Goal: Transaction & Acquisition: Book appointment/travel/reservation

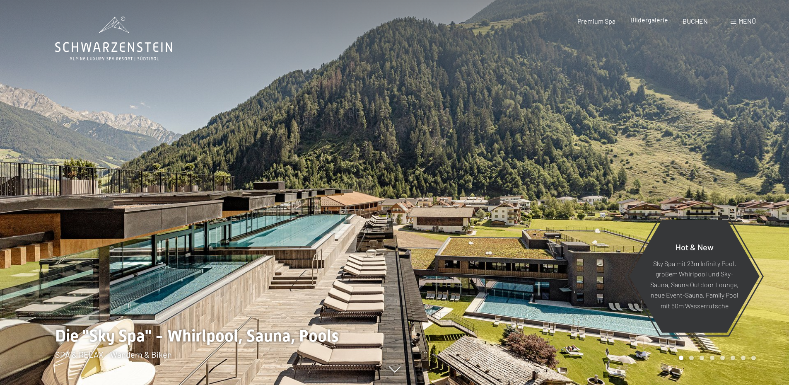
click at [645, 21] on span "Bildergalerie" at bounding box center [649, 20] width 38 height 8
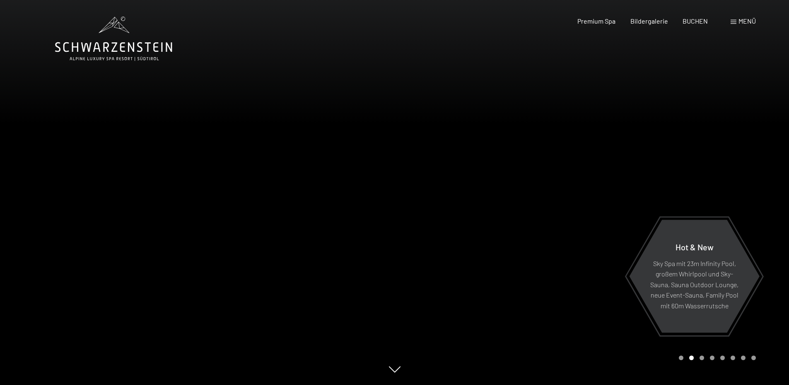
click at [734, 20] on span at bounding box center [733, 22] width 6 height 4
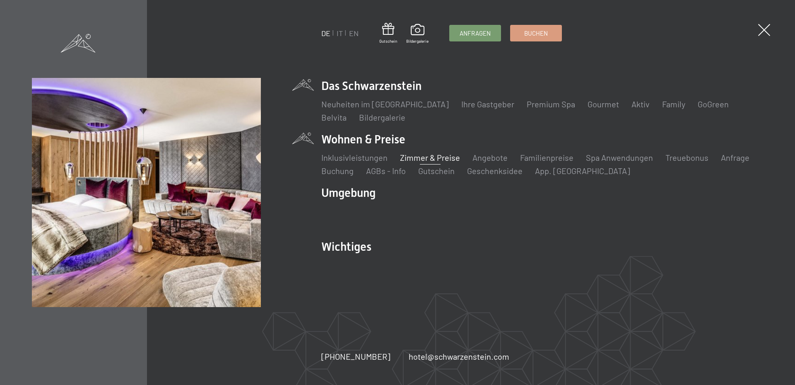
click at [407, 155] on link "Zimmer & Preise" at bounding box center [430, 157] width 60 height 10
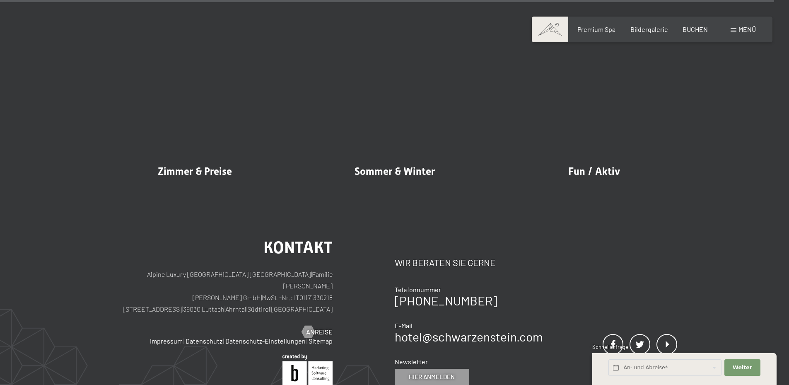
scroll to position [10270, 0]
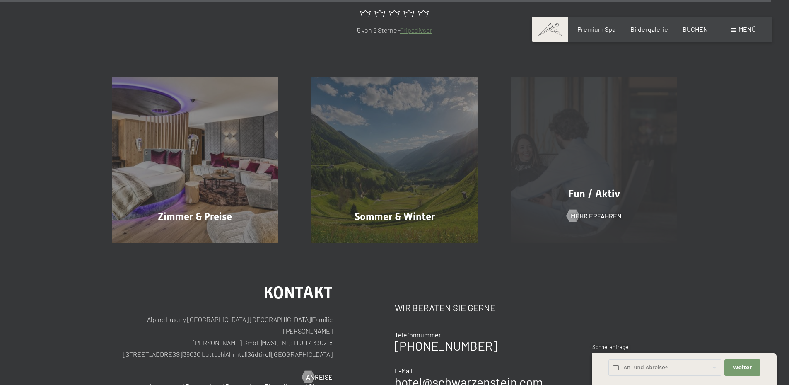
click at [593, 193] on span "Fun / Aktiv" at bounding box center [594, 194] width 52 height 12
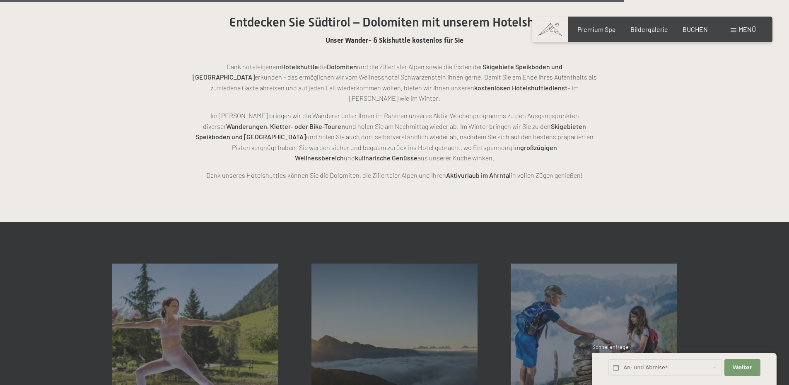
scroll to position [1839, 0]
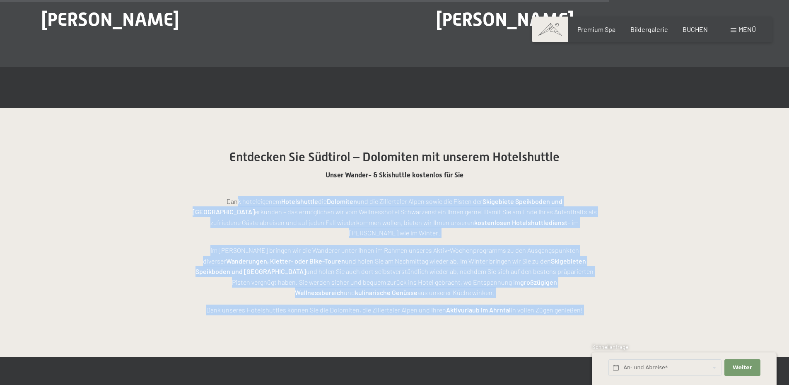
drag, startPoint x: 200, startPoint y: 201, endPoint x: 369, endPoint y: 214, distance: 169.8
click at [336, 219] on span "Einwilligung Marketing*" at bounding box center [349, 216] width 68 height 8
click at [311, 219] on input "Einwilligung Marketing*" at bounding box center [307, 216] width 8 height 8
checkbox input "false"
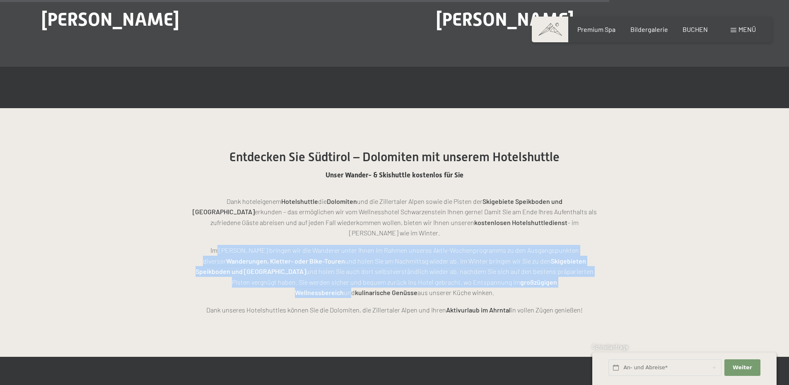
drag, startPoint x: 195, startPoint y: 241, endPoint x: 445, endPoint y: 273, distance: 251.7
click at [445, 273] on p "Im Sommer bringen wir die Wanderer unter Ihnen im Rahmen unseres Aktiv-Wochenpr…" at bounding box center [395, 271] width 414 height 53
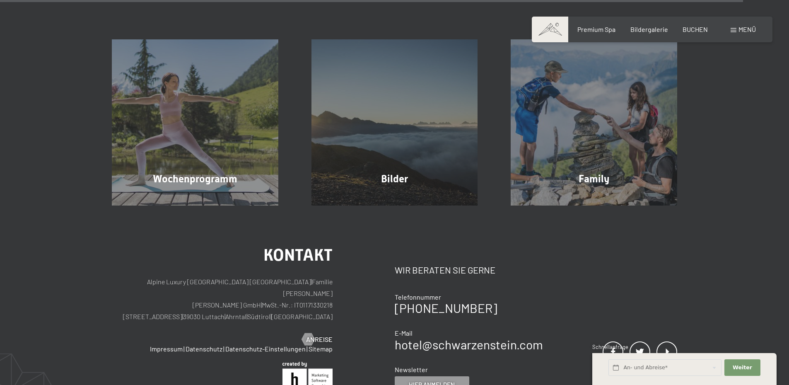
scroll to position [2153, 0]
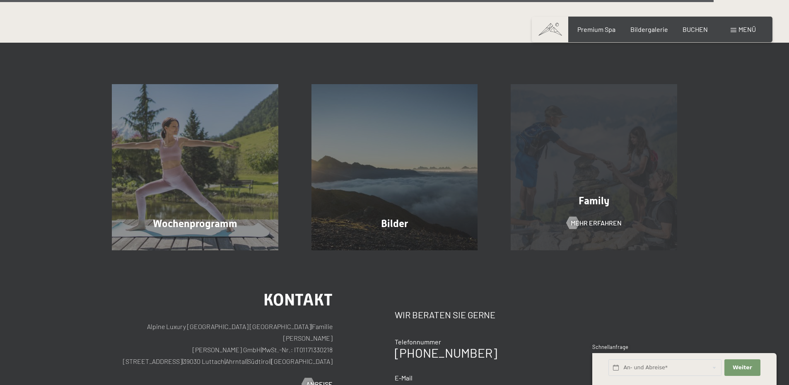
click at [595, 166] on div "Family Mehr erfahren" at bounding box center [594, 167] width 200 height 166
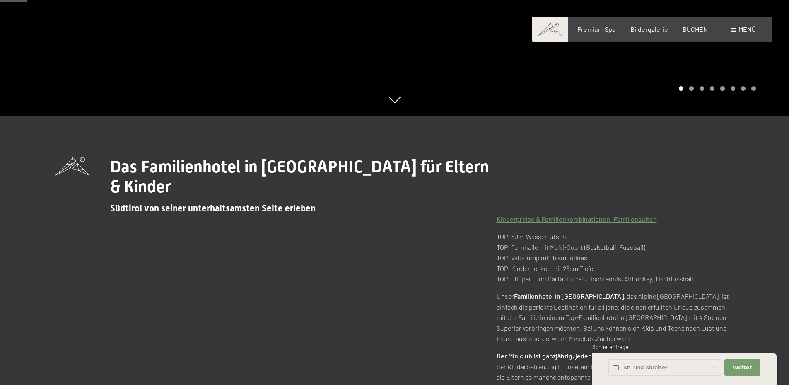
scroll to position [224, 0]
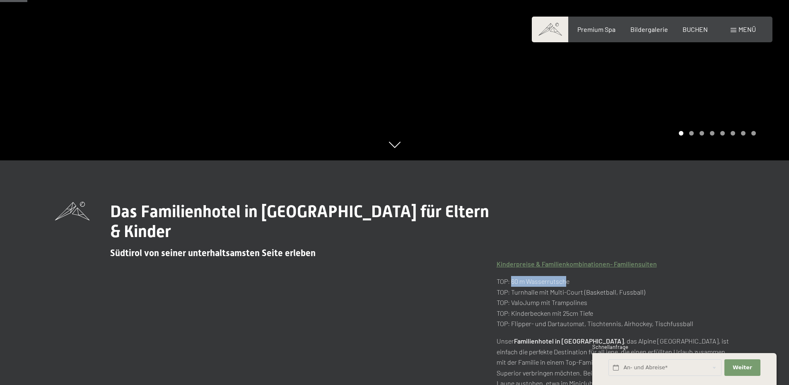
drag, startPoint x: 511, startPoint y: 262, endPoint x: 565, endPoint y: 263, distance: 54.7
click at [565, 276] on p "TOP: 60 m Wasserrutsche TOP: Turnhalle mit Multi-Court (Basketball, Fussball) T…" at bounding box center [615, 302] width 238 height 53
drag, startPoint x: 513, startPoint y: 270, endPoint x: 582, endPoint y: 274, distance: 69.6
click at [582, 276] on p "TOP: 60 m Wasserrutsche TOP: Turnhalle mit Multi-Court (Basketball, Fussball) T…" at bounding box center [615, 302] width 238 height 53
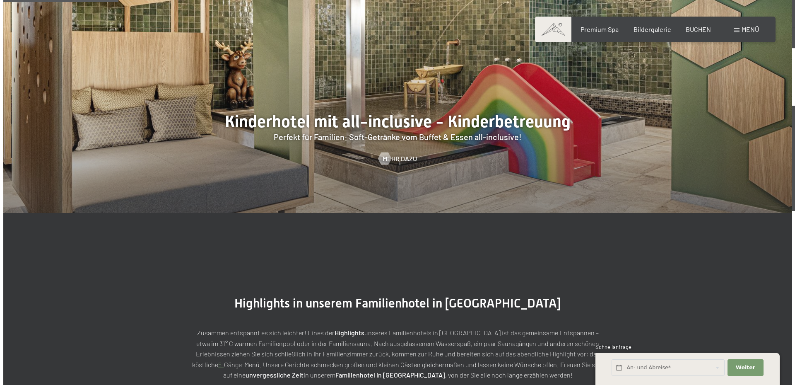
scroll to position [942, 0]
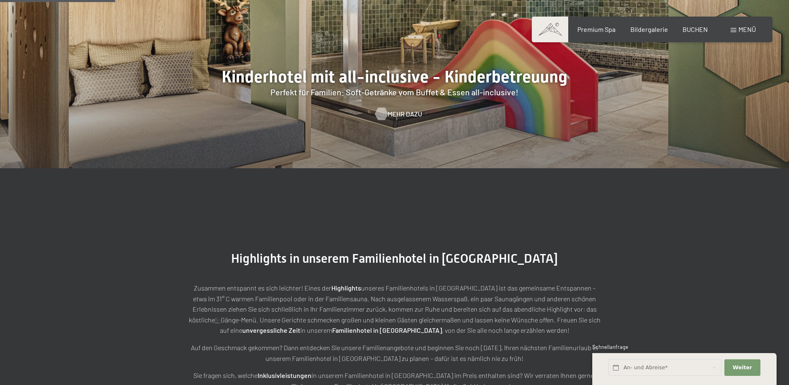
click at [393, 109] on span "Mehr dazu" at bounding box center [404, 113] width 34 height 9
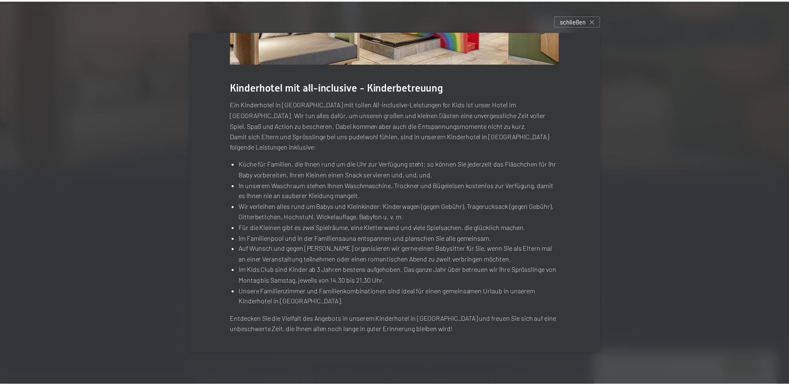
scroll to position [0, 0]
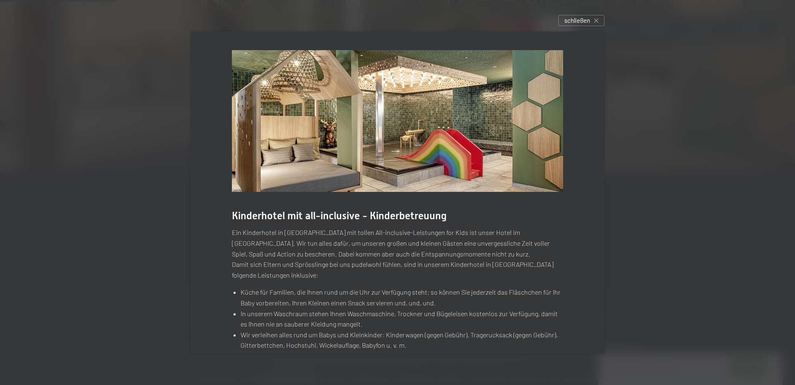
click at [577, 22] on span "schließen" at bounding box center [577, 20] width 26 height 9
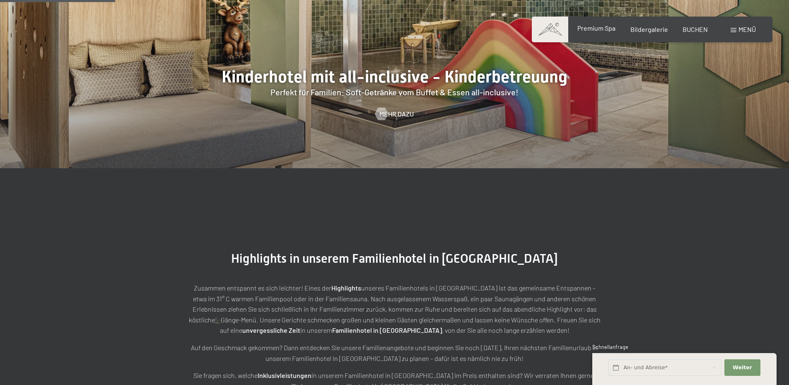
click at [605, 29] on span "Premium Spa" at bounding box center [596, 28] width 38 height 8
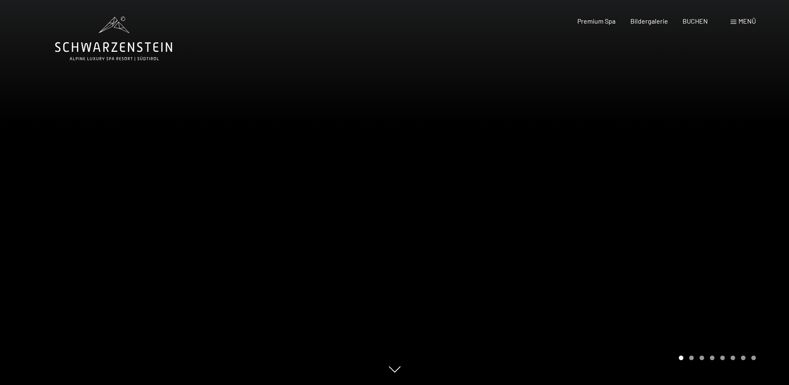
click at [140, 46] on icon at bounding box center [113, 39] width 117 height 44
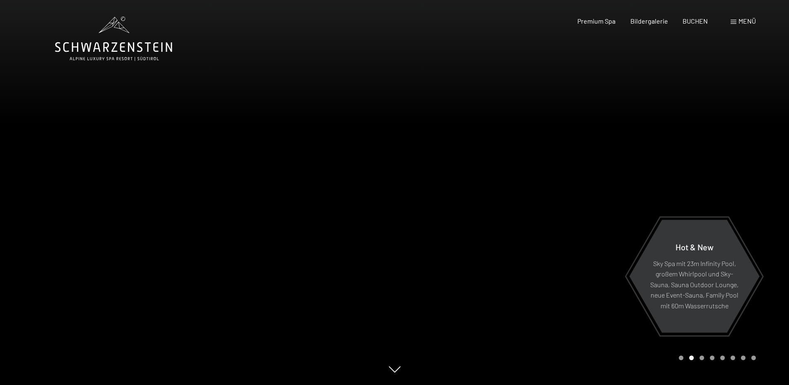
scroll to position [45, 0]
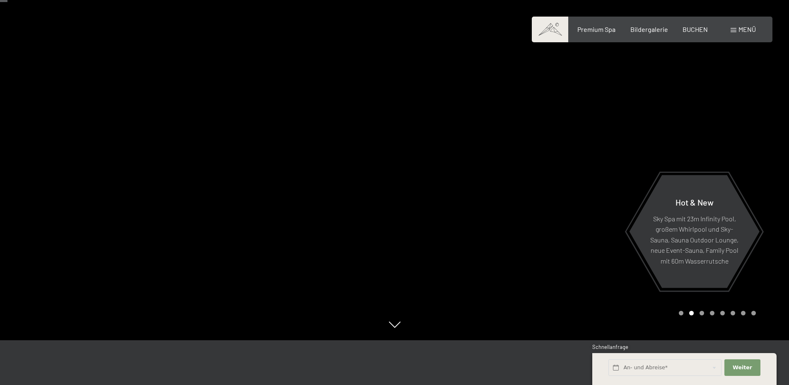
click at [679, 312] on div "Carousel Page 1" at bounding box center [681, 312] width 5 height 5
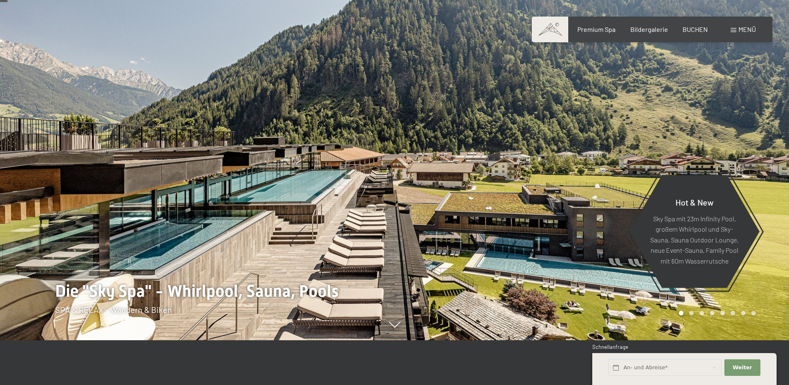
click at [691, 312] on div "Carousel Page 2" at bounding box center [691, 312] width 5 height 5
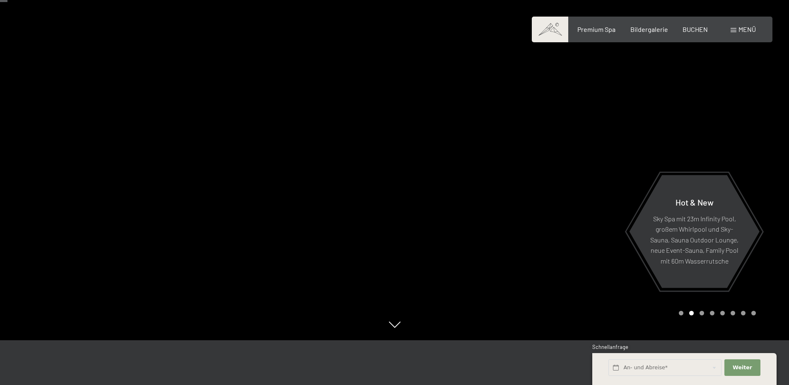
click at [701, 312] on div "Carousel Page 3" at bounding box center [701, 312] width 5 height 5
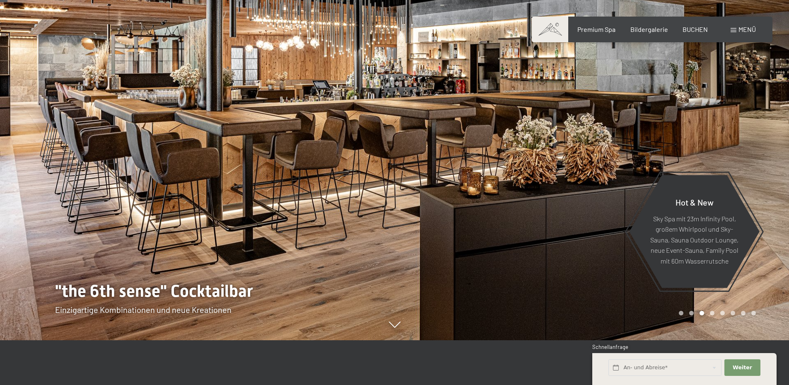
click at [712, 312] on div "Carousel Page 4" at bounding box center [712, 312] width 5 height 5
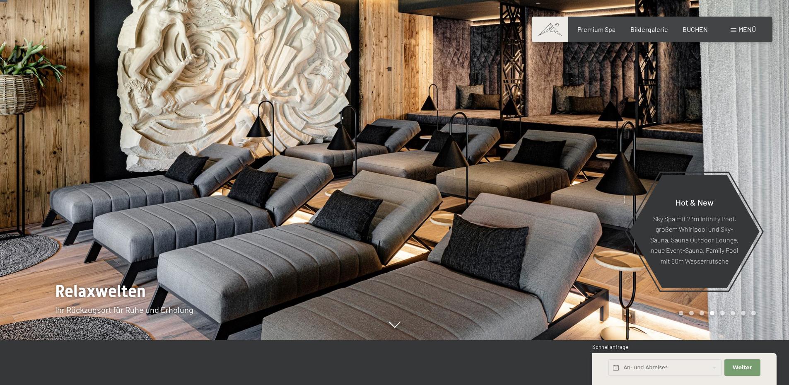
click at [722, 313] on div "Carousel Page 5" at bounding box center [722, 312] width 5 height 5
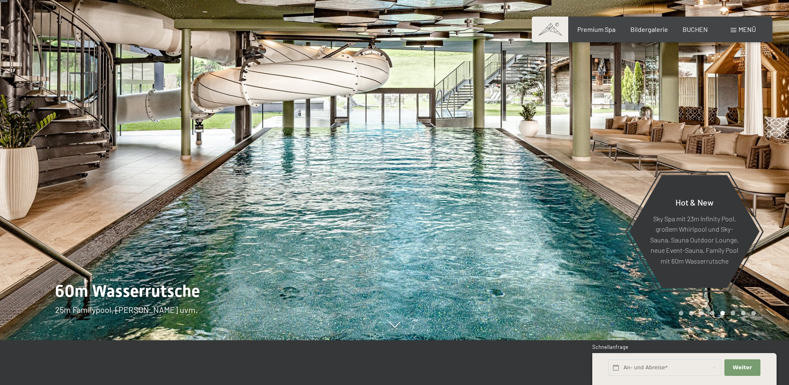
click at [731, 313] on div "Carousel Page 6" at bounding box center [732, 312] width 5 height 5
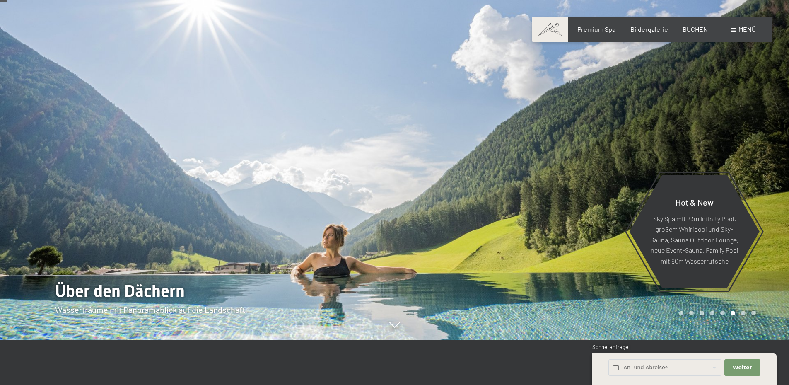
click at [742, 312] on div "Carousel Page 7" at bounding box center [743, 312] width 5 height 5
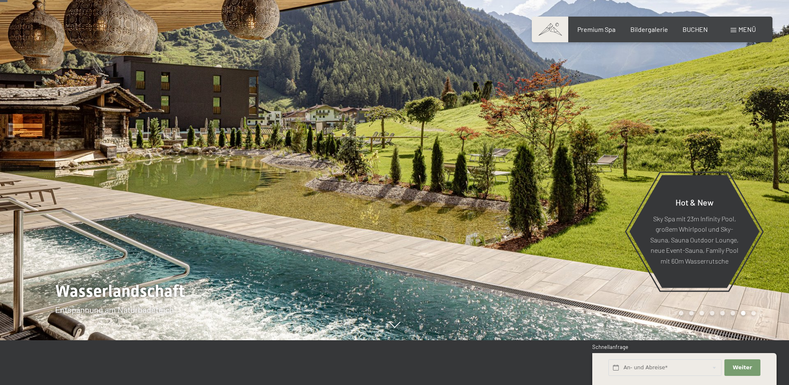
click at [752, 313] on div "Carousel Page 8" at bounding box center [753, 312] width 5 height 5
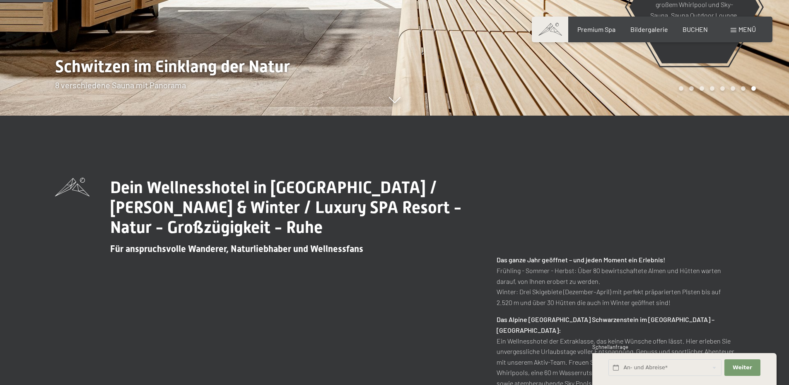
scroll to position [314, 0]
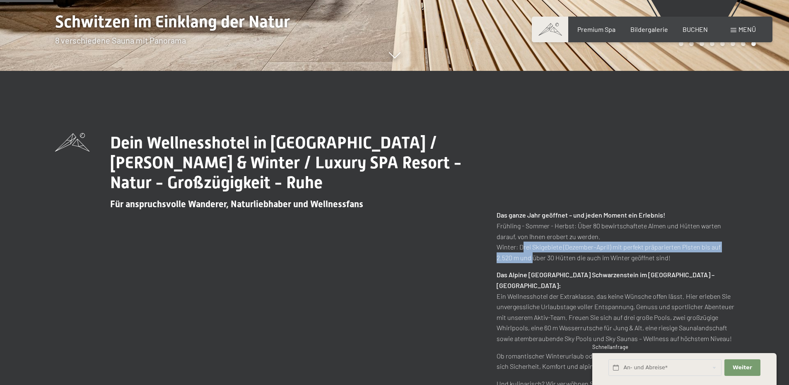
drag, startPoint x: 520, startPoint y: 228, endPoint x: 529, endPoint y: 236, distance: 12.6
click at [529, 236] on p "Das ganze Jahr geöffnet – und jeden Moment ein Erlebnis! Frühling - Sommer - He…" at bounding box center [615, 235] width 238 height 53
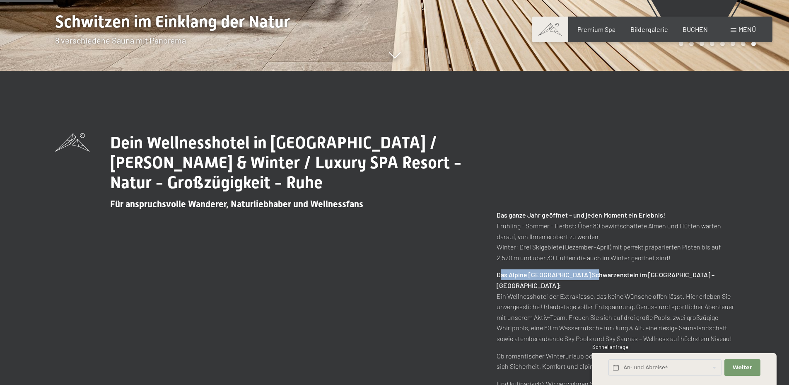
drag, startPoint x: 501, startPoint y: 255, endPoint x: 591, endPoint y: 255, distance: 89.8
click at [591, 270] on strong "Das Alpine Luxury Spa Resort Schwarzenstein im Ahrntal – Südtirol:" at bounding box center [605, 279] width 218 height 19
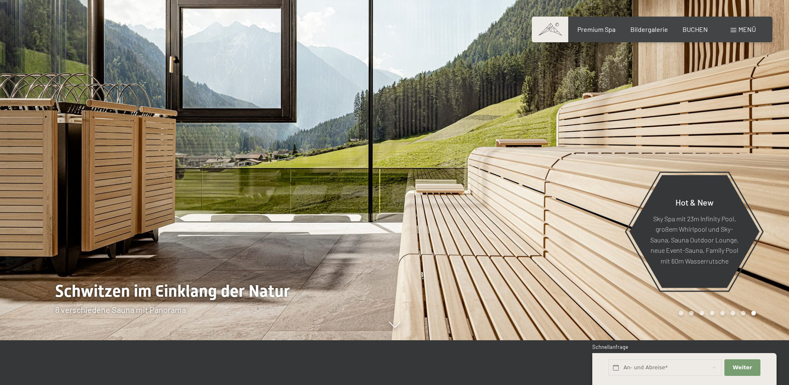
scroll to position [0, 0]
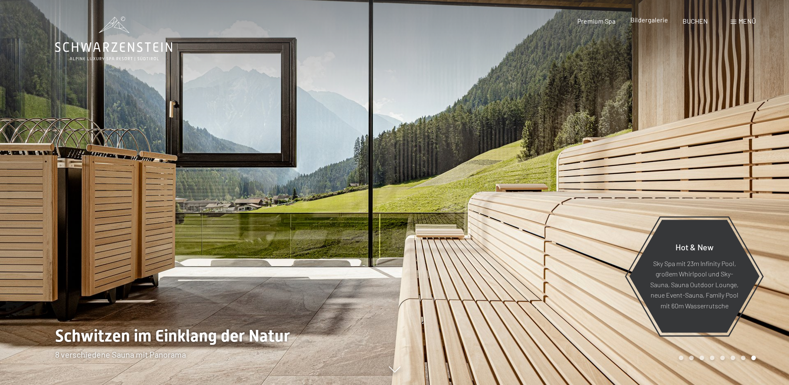
click at [659, 18] on span "Bildergalerie" at bounding box center [649, 20] width 38 height 8
click at [646, 22] on span "Bildergalerie" at bounding box center [649, 20] width 38 height 8
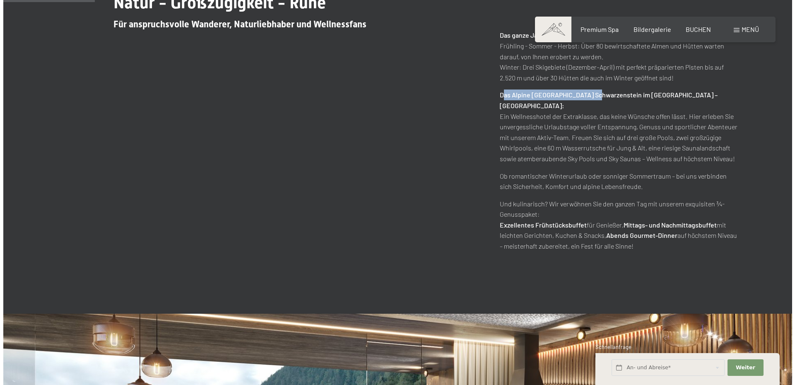
scroll to position [538, 0]
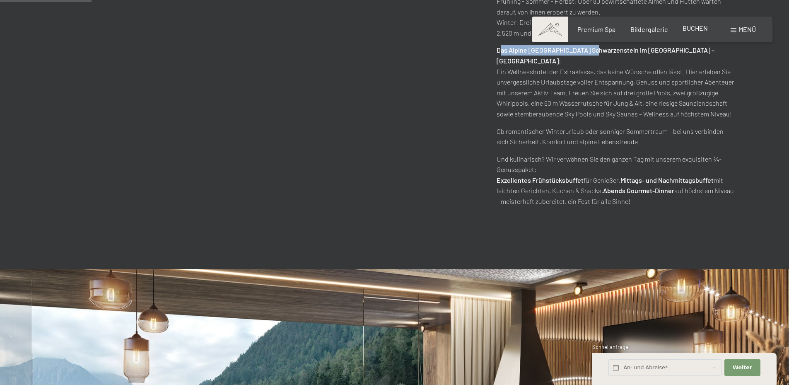
click at [695, 29] on span "BUCHEN" at bounding box center [694, 28] width 25 height 8
click at [731, 29] on span at bounding box center [733, 30] width 6 height 4
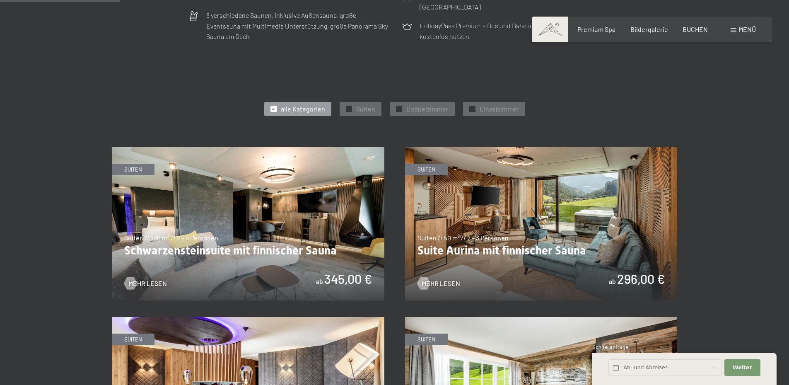
scroll to position [448, 0]
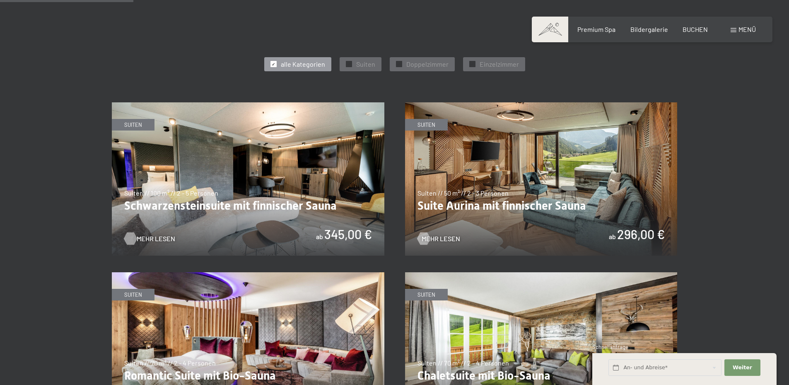
click at [155, 236] on span "Mehr Lesen" at bounding box center [156, 238] width 38 height 9
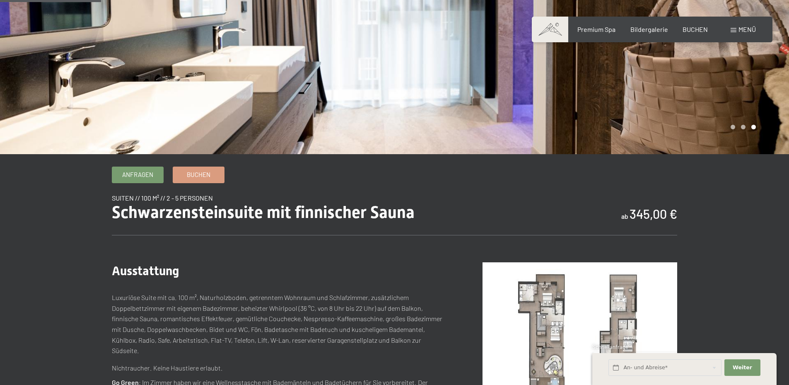
scroll to position [269, 0]
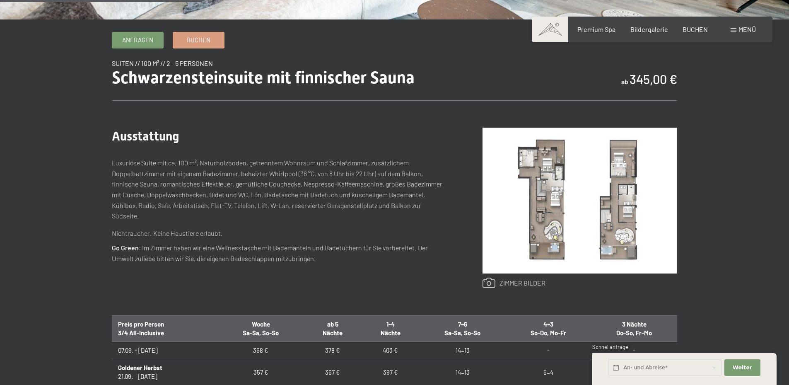
click at [522, 281] on link at bounding box center [513, 282] width 63 height 11
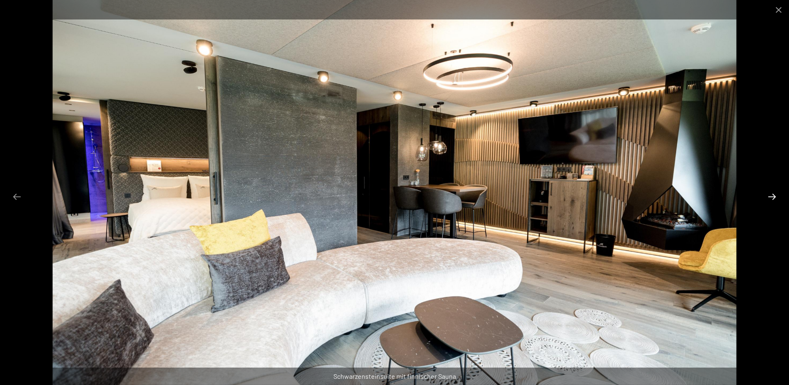
click at [772, 195] on button "Next slide" at bounding box center [771, 196] width 17 height 16
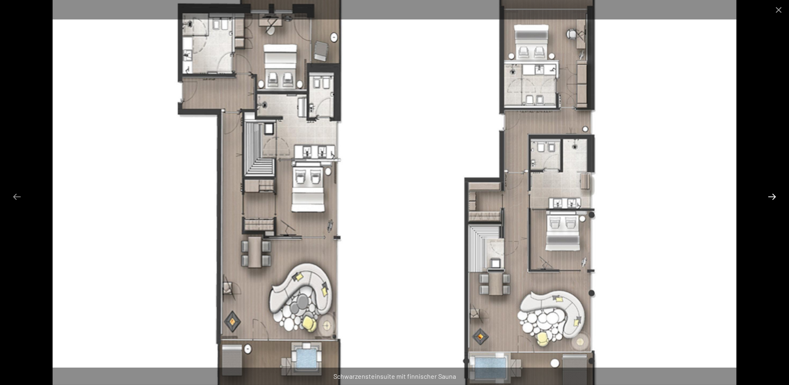
click at [771, 195] on button "Next slide" at bounding box center [771, 196] width 17 height 16
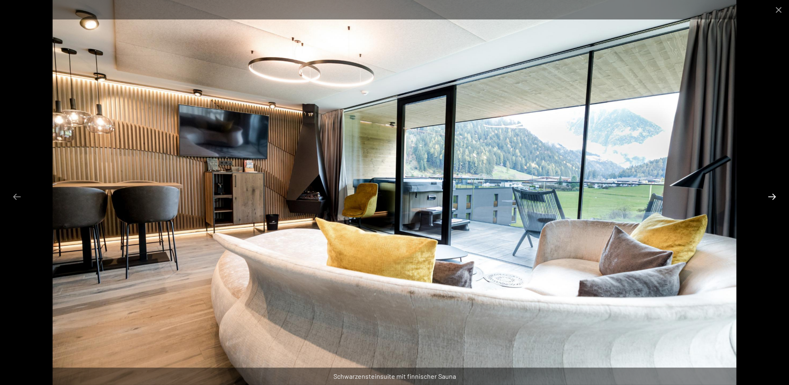
click at [771, 195] on button "Next slide" at bounding box center [771, 196] width 17 height 16
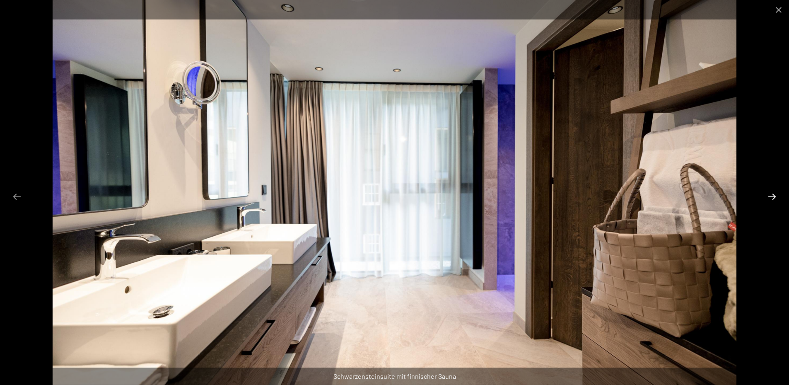
click at [771, 196] on button "Next slide" at bounding box center [771, 196] width 17 height 16
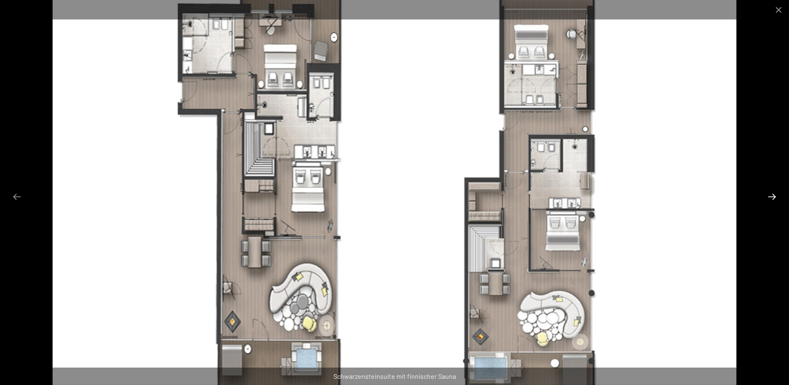
click at [771, 196] on button "Next slide" at bounding box center [771, 196] width 17 height 16
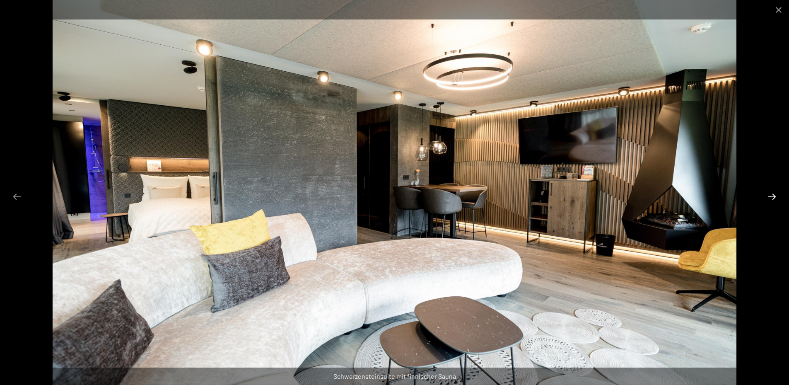
click at [771, 196] on button "Next slide" at bounding box center [771, 196] width 17 height 16
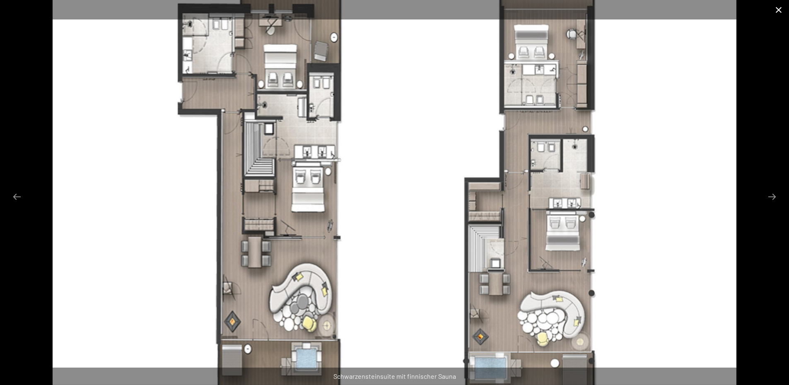
click at [779, 10] on button "Close gallery" at bounding box center [778, 9] width 21 height 19
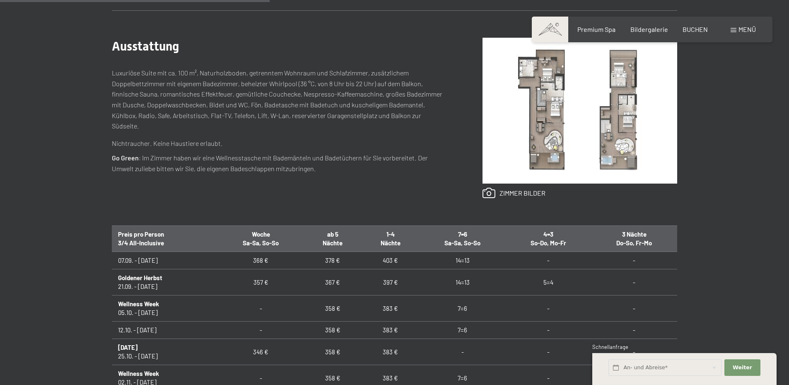
scroll to position [404, 0]
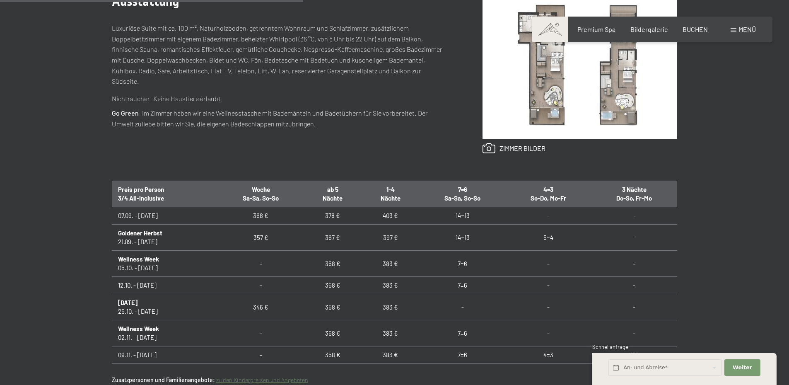
drag, startPoint x: 120, startPoint y: 284, endPoint x: 180, endPoint y: 289, distance: 60.2
click at [180, 289] on td "12.10. - 25.10.25" at bounding box center [165, 285] width 106 height 17
drag, startPoint x: 323, startPoint y: 286, endPoint x: 472, endPoint y: 285, distance: 149.0
click at [472, 285] on tr "12.10. - 25.10.25 - 358 € 383 € 7=6 - -" at bounding box center [394, 285] width 565 height 17
click at [464, 284] on td "7=6" at bounding box center [462, 285] width 87 height 17
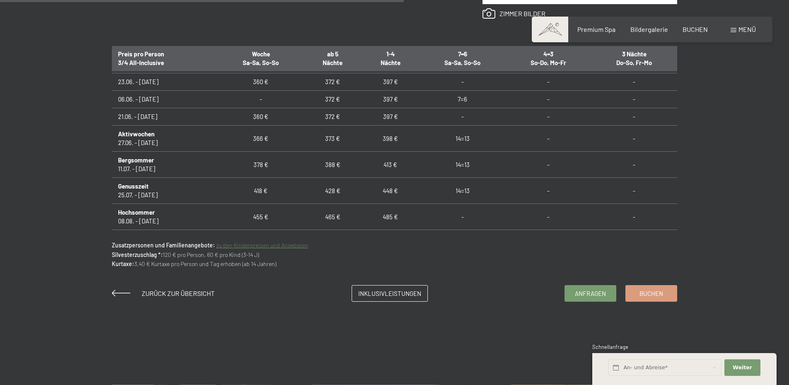
scroll to position [583, 0]
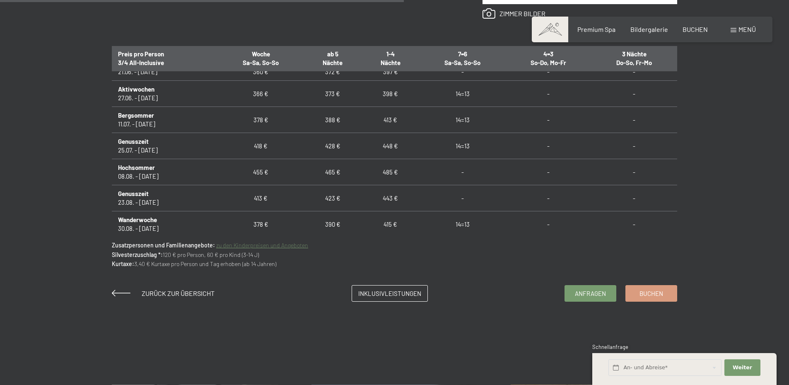
click at [327, 119] on td "388 €" at bounding box center [333, 120] width 58 height 26
drag, startPoint x: 325, startPoint y: 94, endPoint x: 338, endPoint y: 96, distance: 13.0
click at [338, 95] on td "373 €" at bounding box center [333, 94] width 58 height 26
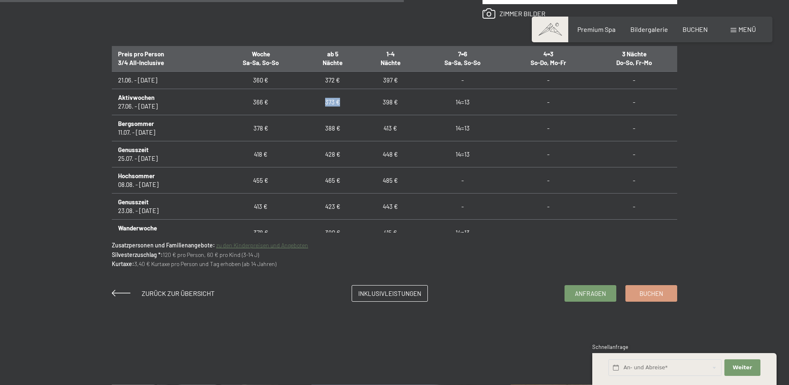
scroll to position [570, 0]
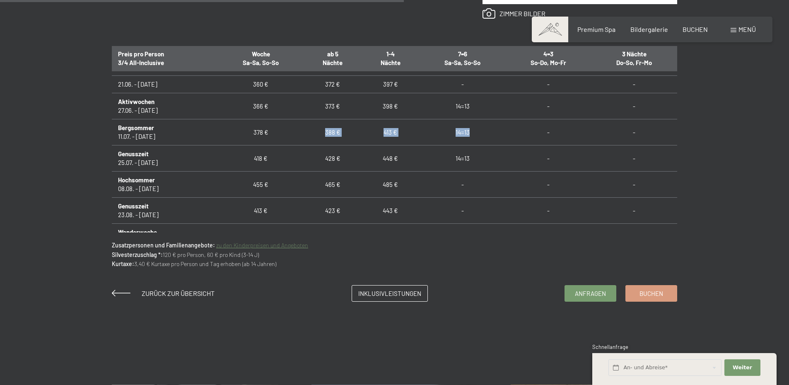
drag, startPoint x: 320, startPoint y: 131, endPoint x: 475, endPoint y: 133, distance: 154.4
click at [475, 133] on tr "Bergsommer 11.07. - 25.07.26 378 € 388 € 413 € 14=13 - -" at bounding box center [394, 132] width 565 height 26
drag, startPoint x: 147, startPoint y: 263, endPoint x: 191, endPoint y: 263, distance: 44.3
click at [191, 263] on p "Zusatzpersonen und Familienangebote: zu den Kinderpreisen und Angeboten Silvest…" at bounding box center [394, 255] width 565 height 28
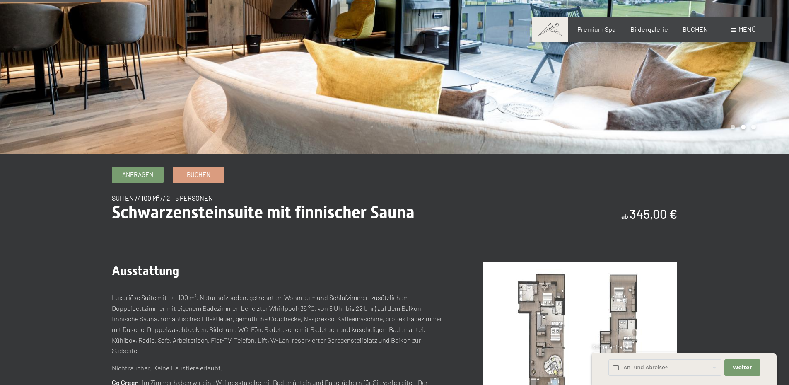
scroll to position [179, 0]
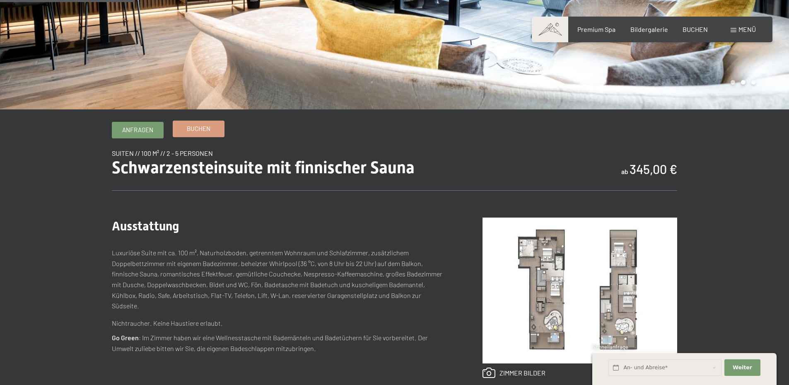
click at [206, 128] on span "Buchen" at bounding box center [199, 128] width 24 height 9
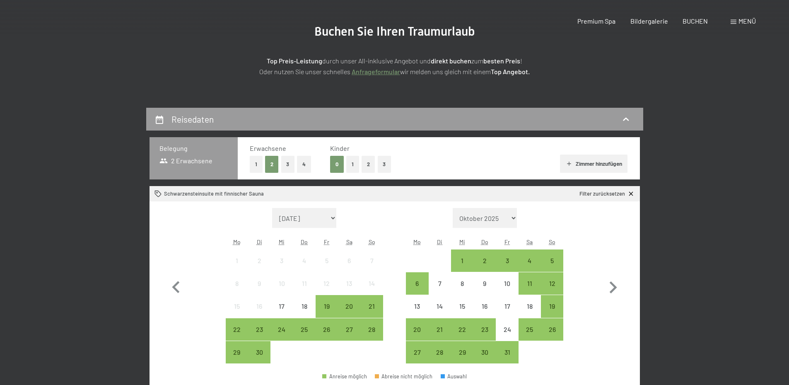
scroll to position [179, 0]
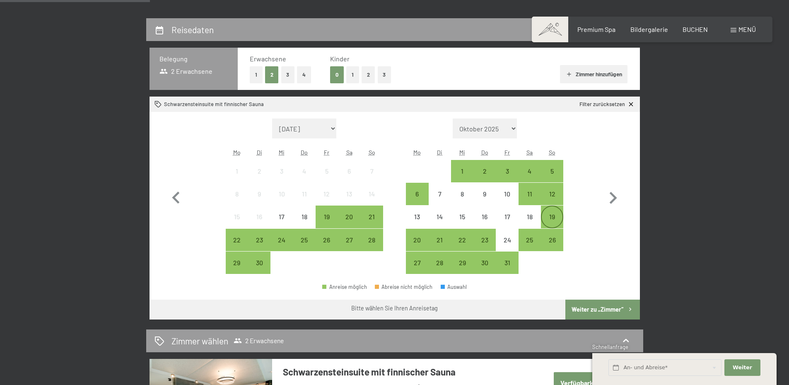
click at [549, 214] on div "19" at bounding box center [551, 223] width 21 height 21
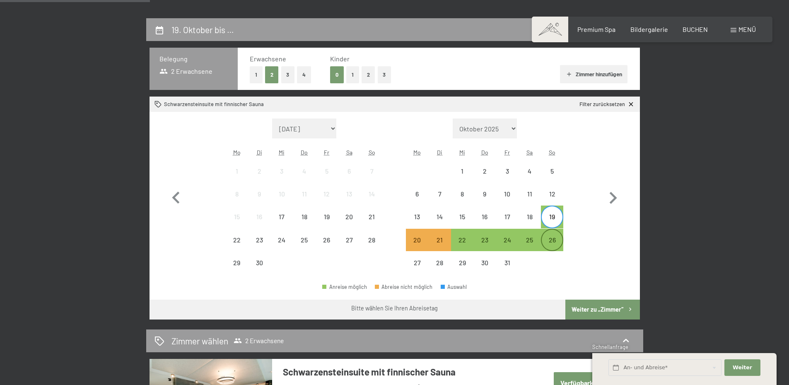
click at [551, 241] on div "26" at bounding box center [551, 246] width 21 height 21
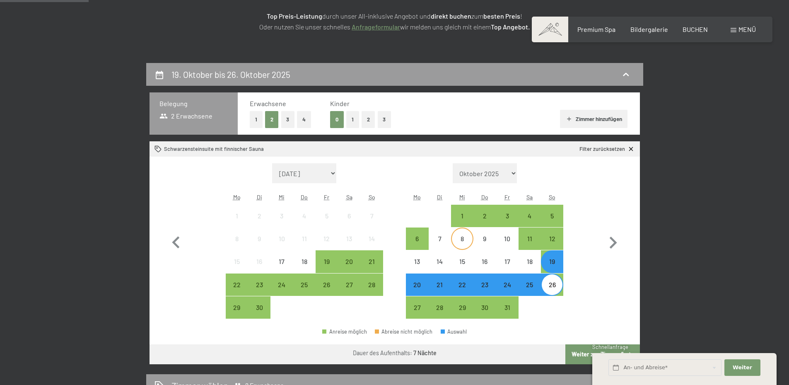
scroll to position [90, 0]
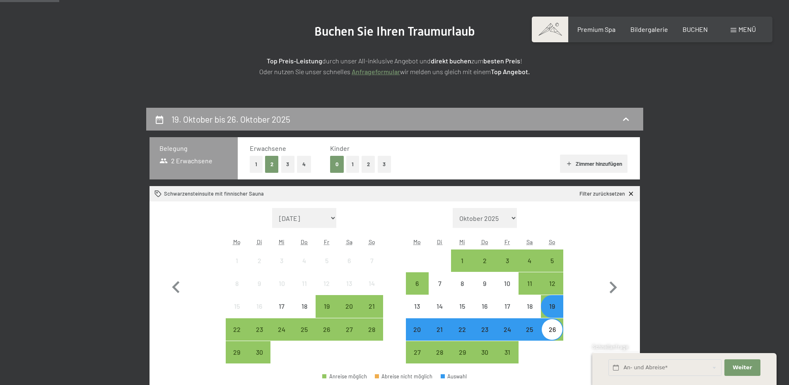
click at [367, 164] on button "2" at bounding box center [368, 164] width 14 height 17
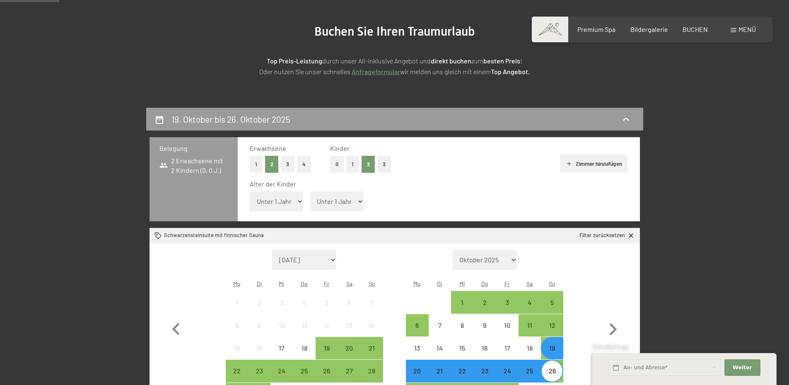
click at [279, 200] on select "Unter 1 Jahr 1 Jahr 2 Jahre 3 Jahre 4 Jahre 5 Jahre 6 Jahre 7 Jahre 8 Jahre 9 J…" at bounding box center [277, 201] width 54 height 20
select select "11"
click at [250, 191] on select "Unter 1 Jahr 1 Jahr 2 Jahre 3 Jahre 4 Jahre 5 Jahre 6 Jahre 7 Jahre 8 Jahre 9 J…" at bounding box center [277, 201] width 54 height 20
click at [331, 201] on select "Unter 1 Jahr 1 Jahr 2 Jahre 3 Jahre 4 Jahre 5 Jahre 6 Jahre 7 Jahre 8 Jahre 9 J…" at bounding box center [337, 201] width 54 height 20
select select "9"
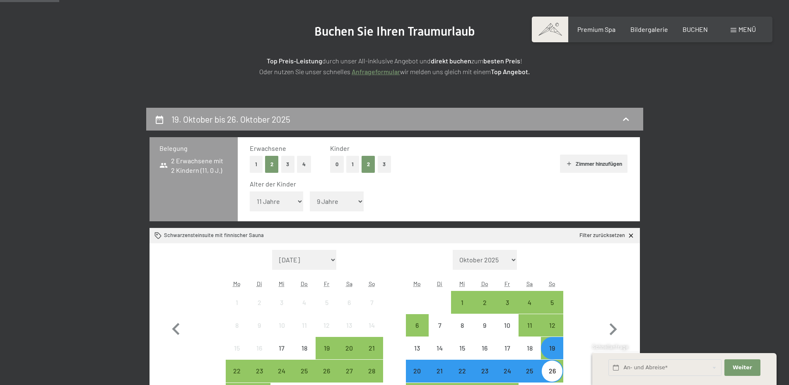
click at [310, 191] on select "Unter 1 Jahr 1 Jahr 2 Jahre 3 Jahre 4 Jahre 5 Jahre 6 Jahre 7 Jahre 8 Jahre 9 J…" at bounding box center [337, 201] width 54 height 20
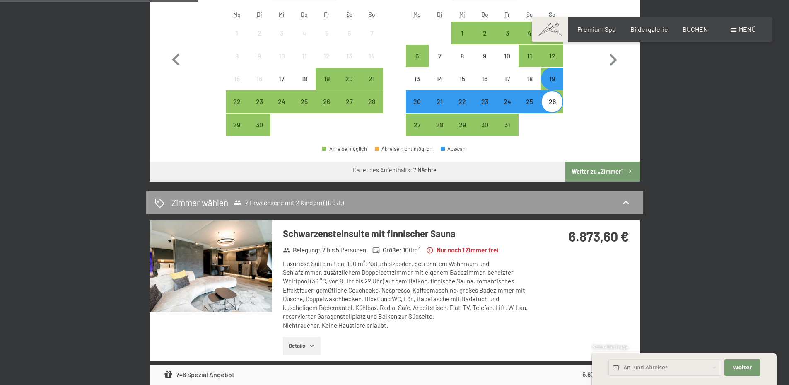
scroll to position [269, 0]
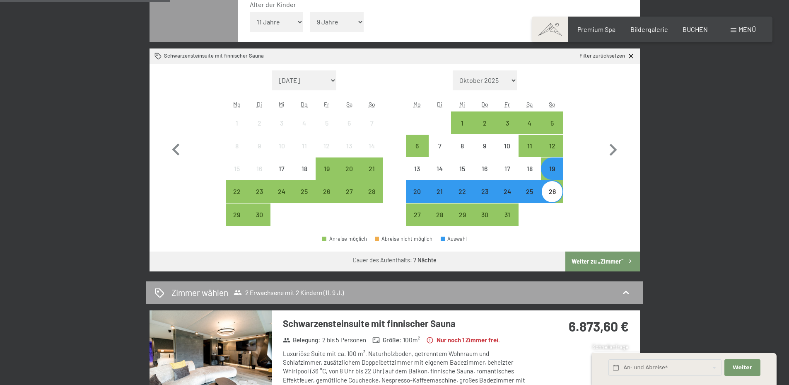
click at [626, 292] on icon at bounding box center [626, 292] width 6 height 3
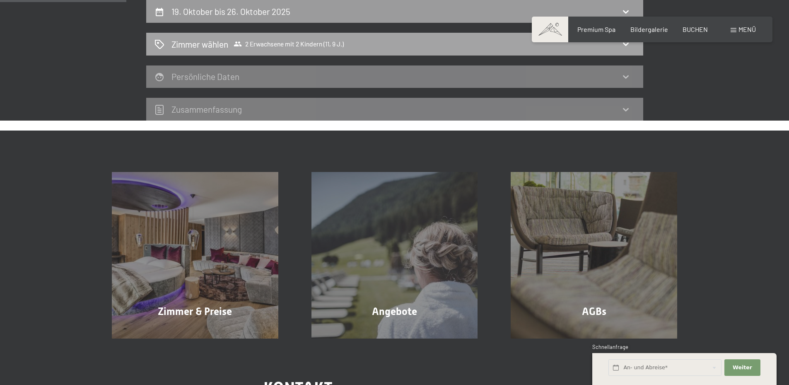
click at [625, 46] on icon at bounding box center [626, 44] width 6 height 3
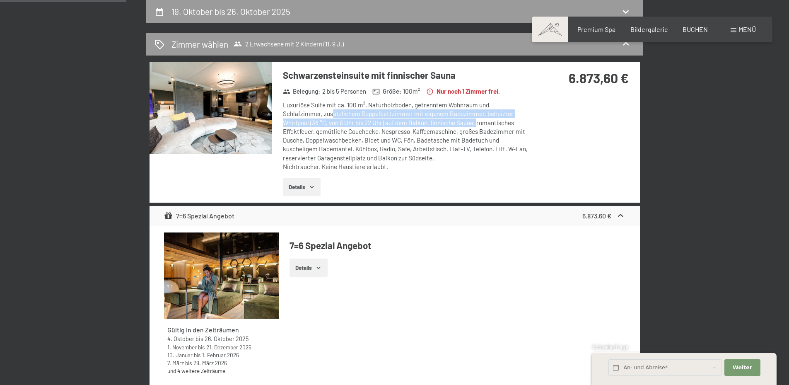
drag, startPoint x: 294, startPoint y: 117, endPoint x: 420, endPoint y: 126, distance: 126.6
click at [420, 126] on div "Luxuriöse Suite mit ca. 100 m², Naturholzboden, getrenntem Wohnraum und Schlafz…" at bounding box center [406, 136] width 246 height 70
click at [312, 187] on icon "button" at bounding box center [312, 187] width 4 height 2
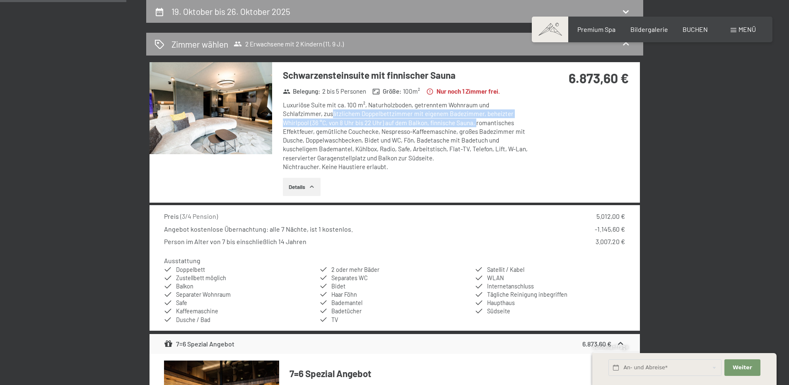
scroll to position [242, 0]
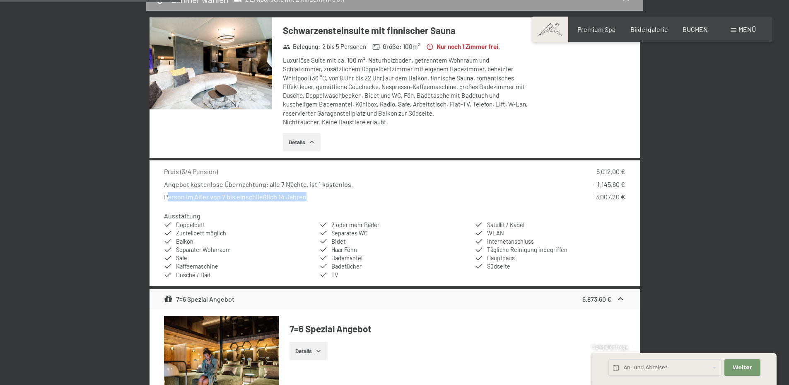
drag, startPoint x: 166, startPoint y: 197, endPoint x: 318, endPoint y: 201, distance: 151.6
click at [318, 201] on div "Person im Alter von 7 bis einschließlich 14 Jahren 3.007,20 €" at bounding box center [394, 196] width 461 height 9
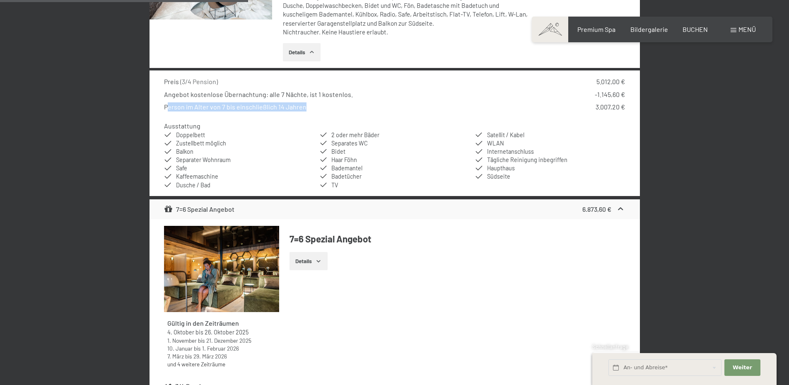
scroll to position [287, 0]
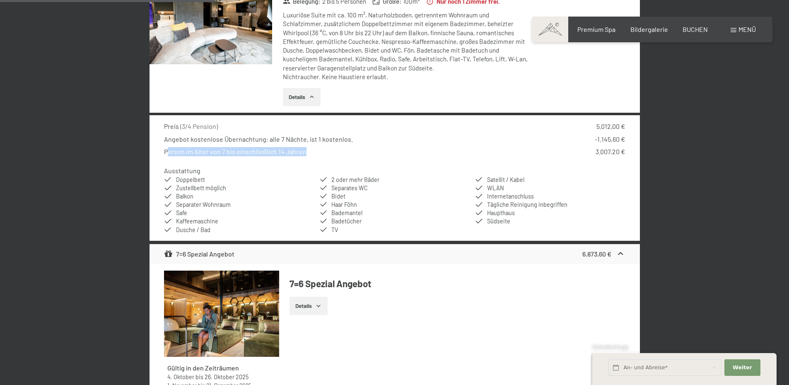
click at [250, 152] on div "Person im Alter von 7 bis einschließlich 14 Jahren" at bounding box center [235, 151] width 142 height 9
drag, startPoint x: 212, startPoint y: 152, endPoint x: 629, endPoint y: 154, distance: 416.5
click at [629, 154] on div "Preis ( 3/4 Pension ) 5.012,00 € Angebot kostenlose Übernachtung: alle 7 Nächte…" at bounding box center [394, 177] width 490 height 125
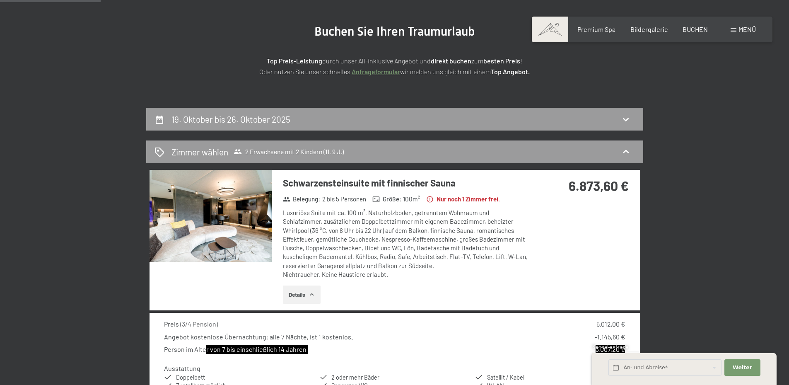
scroll to position [135, 0]
